Goal: Task Accomplishment & Management: Manage account settings

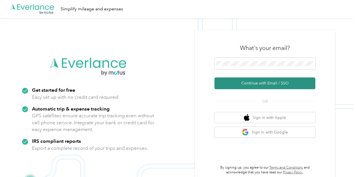
click at [254, 83] on button "Continue with Email / SSO" at bounding box center [264, 83] width 101 height 12
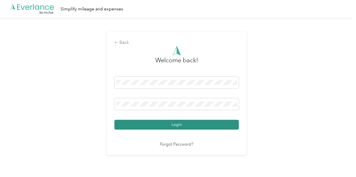
click at [178, 123] on button "Login" at bounding box center [176, 125] width 124 height 10
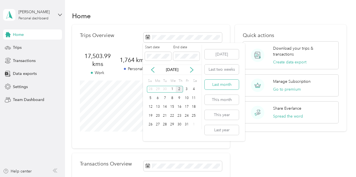
click at [214, 81] on button "Last month" at bounding box center [222, 85] width 34 height 10
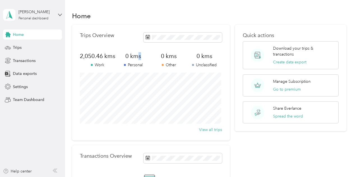
drag, startPoint x: 139, startPoint y: 57, endPoint x: 140, endPoint y: 62, distance: 4.6
click at [140, 60] on span "0 kms" at bounding box center [133, 56] width 36 height 8
click at [20, 47] on span "Trips" at bounding box center [17, 48] width 9 height 6
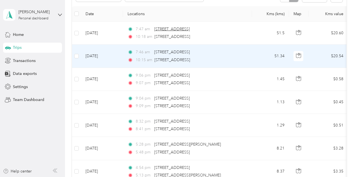
scroll to position [74, 0]
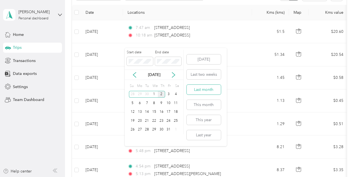
click at [201, 88] on button "Last month" at bounding box center [204, 90] width 34 height 10
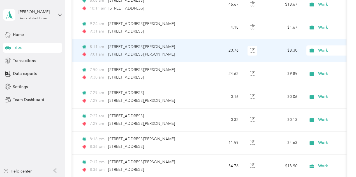
scroll to position [309, 0]
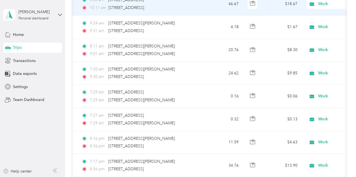
click at [315, 7] on span "Work" at bounding box center [338, 4] width 61 height 6
click at [309, 70] on span "Personal" at bounding box center [326, 71] width 52 height 6
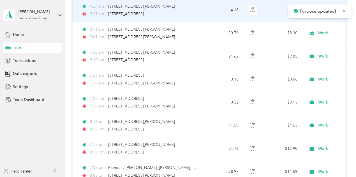
scroll to position [330, 0]
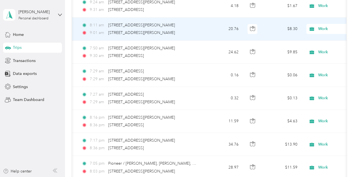
click at [317, 32] on span "Work" at bounding box center [338, 29] width 61 height 6
click at [312, 95] on span "Personal" at bounding box center [326, 93] width 52 height 6
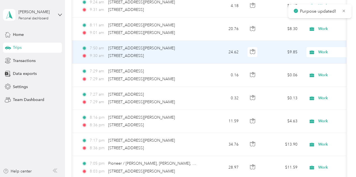
click at [312, 57] on div "Work" at bounding box center [340, 52] width 69 height 10
click at [315, 28] on span "Personal" at bounding box center [326, 29] width 52 height 6
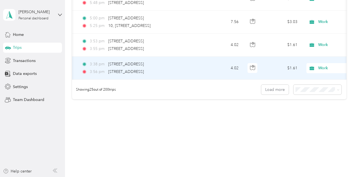
scroll to position [610, 0]
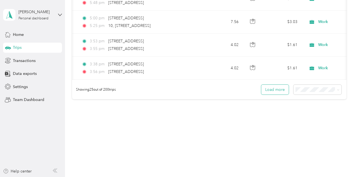
click at [279, 94] on button "Load more" at bounding box center [274, 90] width 27 height 10
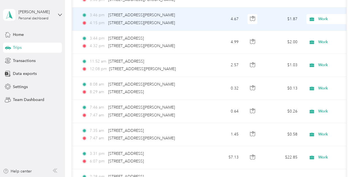
scroll to position [941, 0]
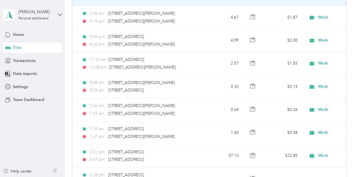
click at [305, 60] on span "Personal" at bounding box center [326, 58] width 52 height 6
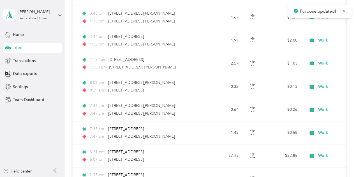
click at [314, 18] on div "Purpose updated!" at bounding box center [319, 11] width 63 height 14
click at [312, 40] on li "Personal" at bounding box center [320, 36] width 69 height 10
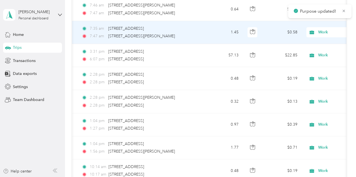
scroll to position [1049, 0]
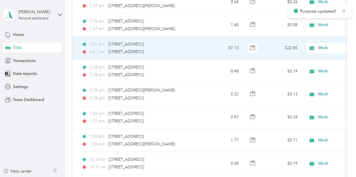
click at [314, 60] on td "Work" at bounding box center [341, 48] width 78 height 23
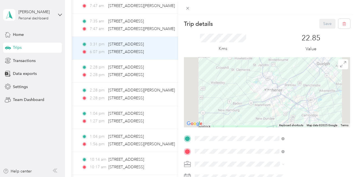
click at [224, 96] on div "Trip details Save This trip cannot be edited because it is either under review,…" at bounding box center [178, 88] width 356 height 177
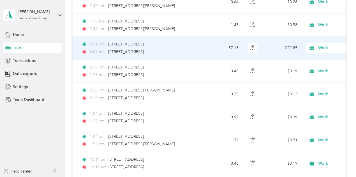
click at [309, 50] on icon at bounding box center [311, 48] width 4 height 4
click at [313, 26] on li "Personal" at bounding box center [320, 25] width 69 height 10
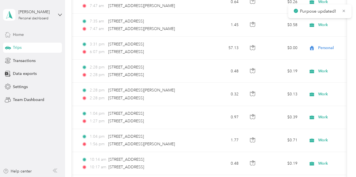
click at [33, 32] on div "Home" at bounding box center [32, 34] width 59 height 10
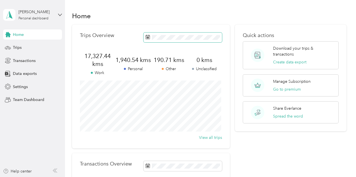
click at [176, 41] on span at bounding box center [182, 37] width 78 height 10
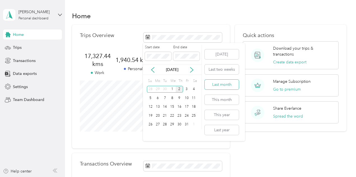
click at [217, 84] on button "Last month" at bounding box center [222, 85] width 34 height 10
